Goal: Information Seeking & Learning: Obtain resource

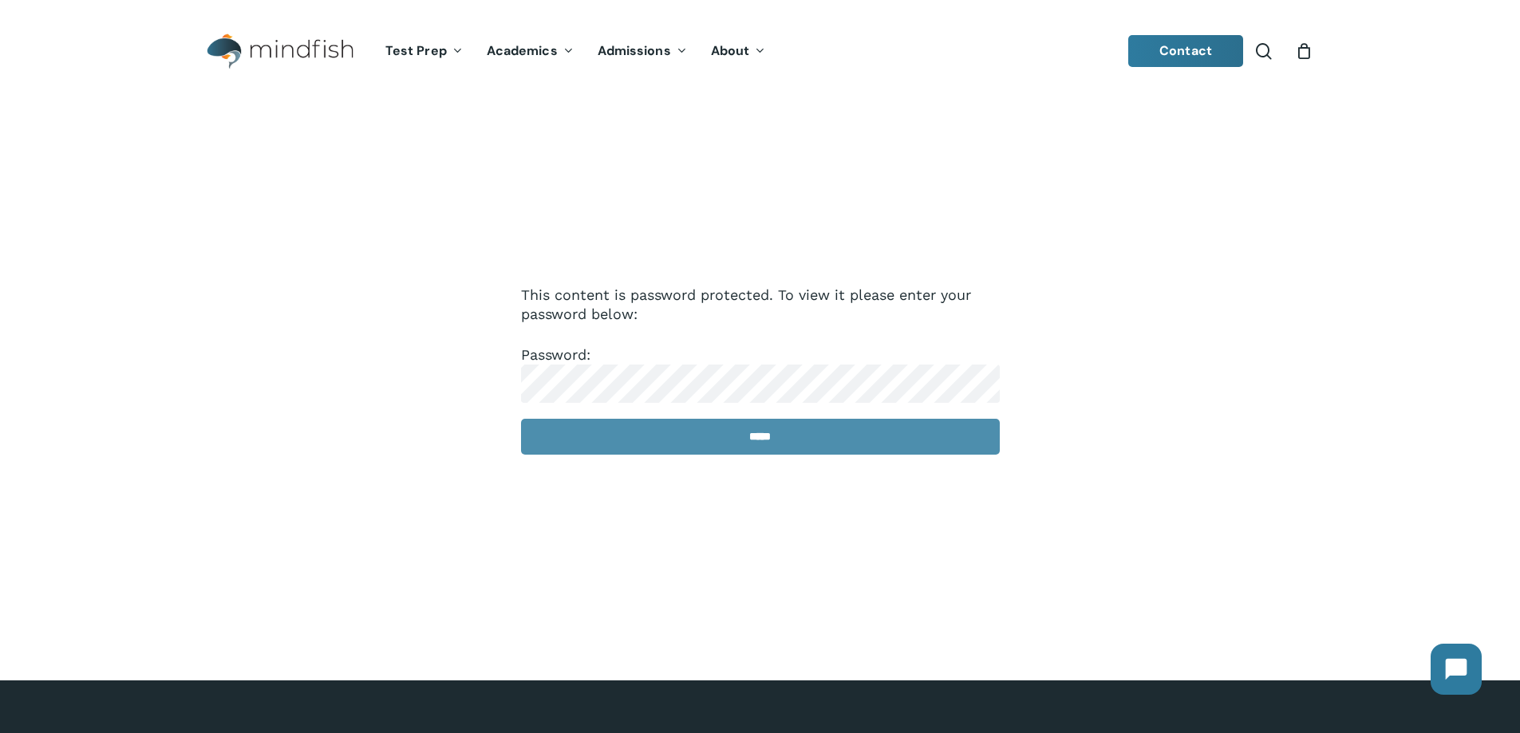
click at [678, 431] on input "*****" at bounding box center [760, 437] width 479 height 36
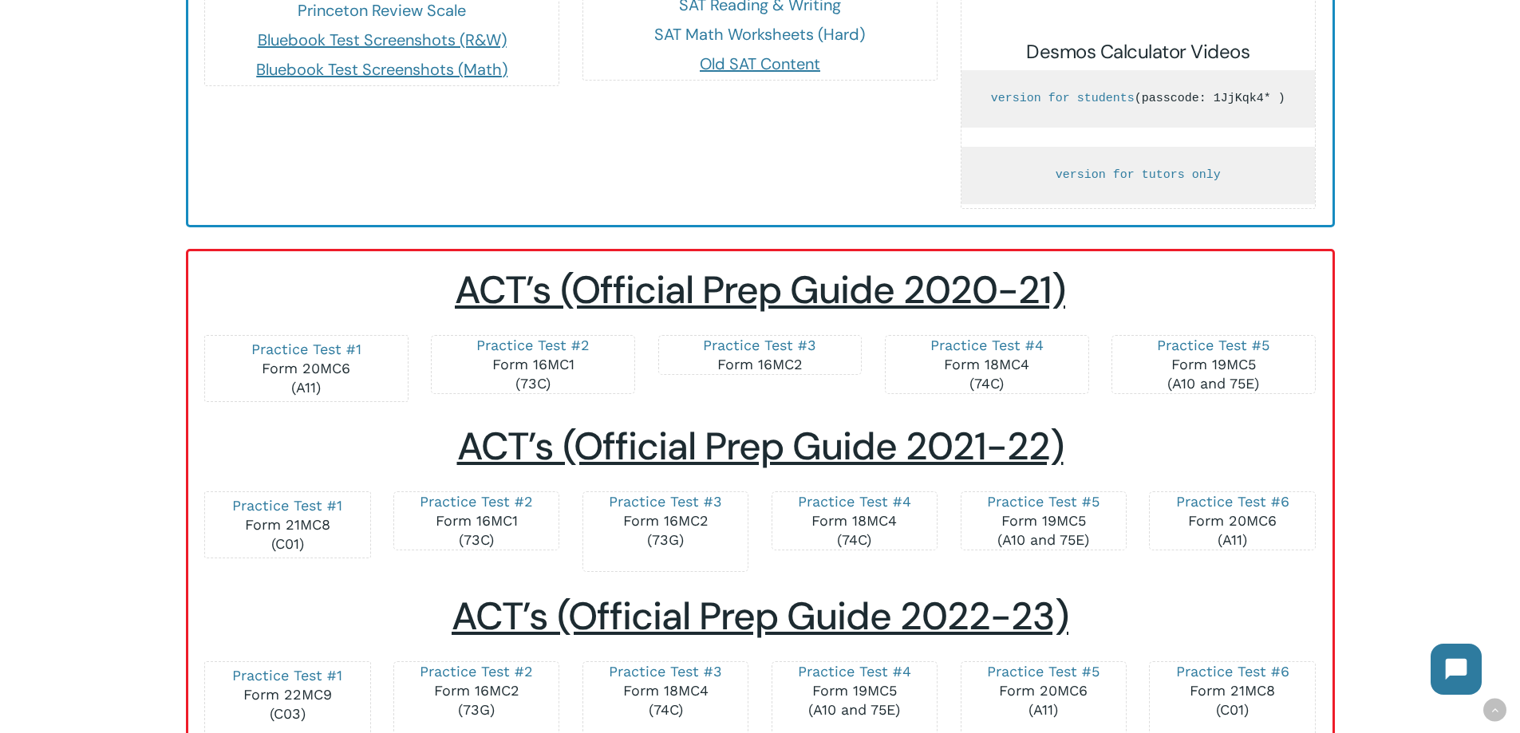
scroll to position [1437, 0]
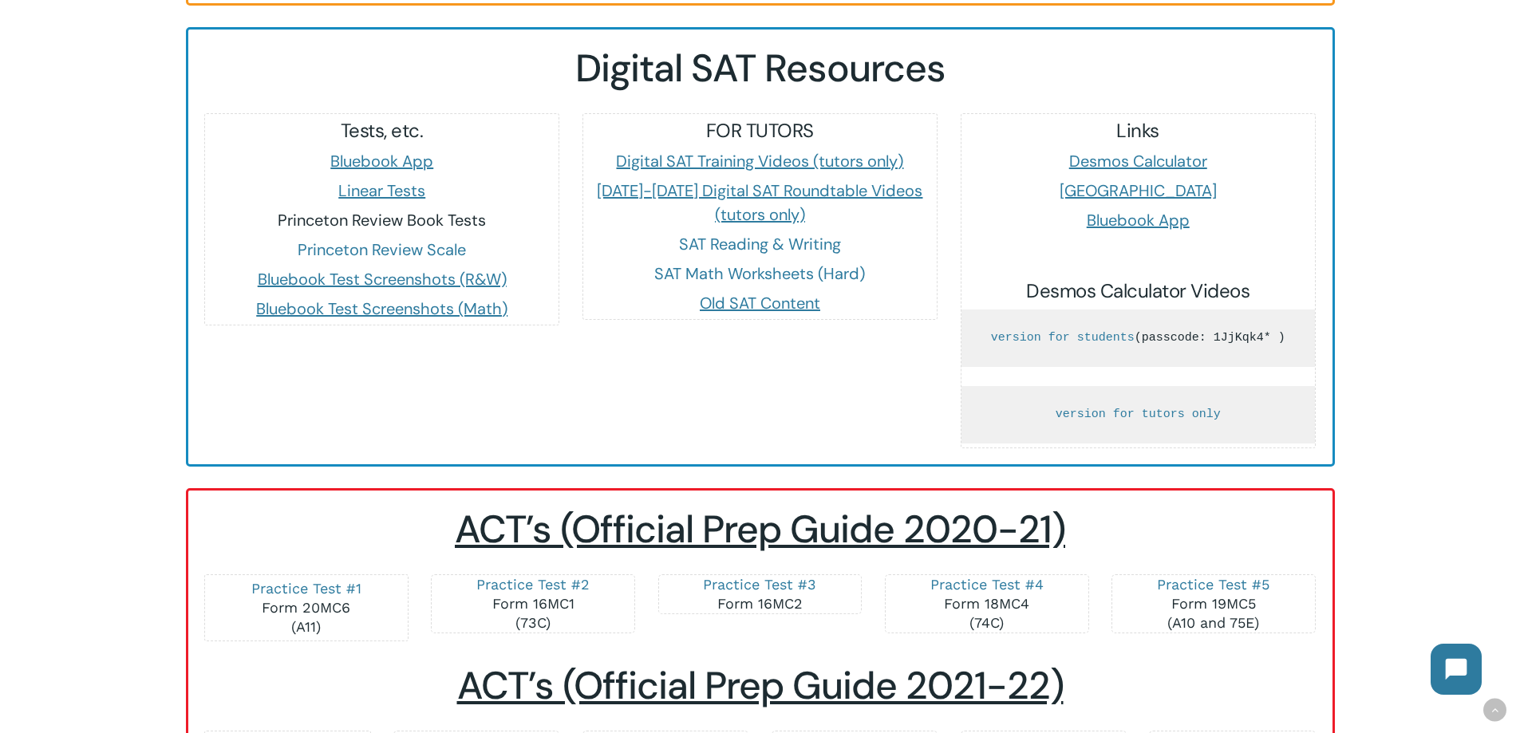
click at [405, 210] on link "Princeton Review Book Tests" at bounding box center [382, 220] width 208 height 21
